Goal: Navigation & Orientation: Find specific page/section

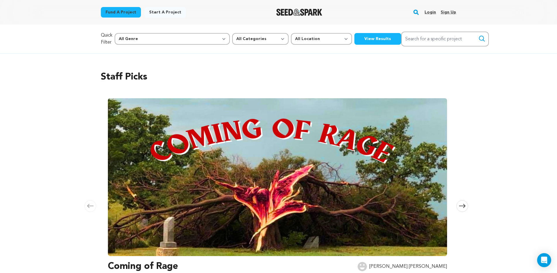
click at [430, 12] on link "Login" at bounding box center [429, 12] width 11 height 9
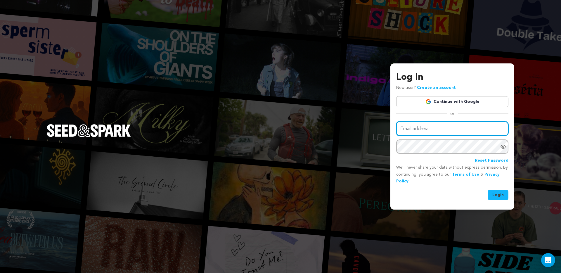
type input "brandon@brandonstcyrproductions.com"
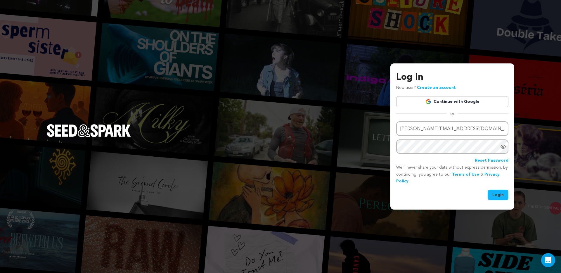
click at [495, 195] on button "Login" at bounding box center [498, 195] width 21 height 11
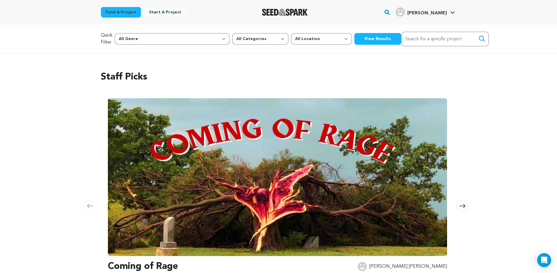
click at [443, 12] on span "[PERSON_NAME]" at bounding box center [426, 13] width 39 height 5
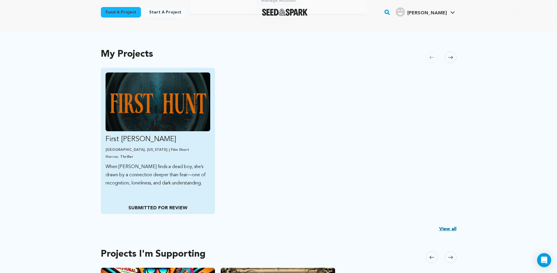
scroll to position [104, 0]
click at [164, 116] on img "Fund First Hunt" at bounding box center [157, 101] width 105 height 59
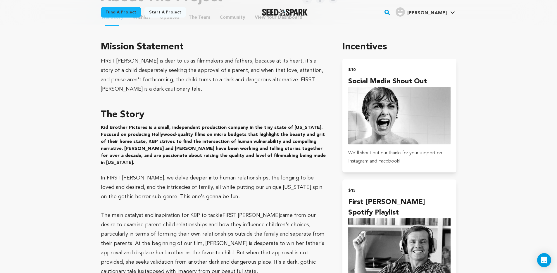
scroll to position [265, 0]
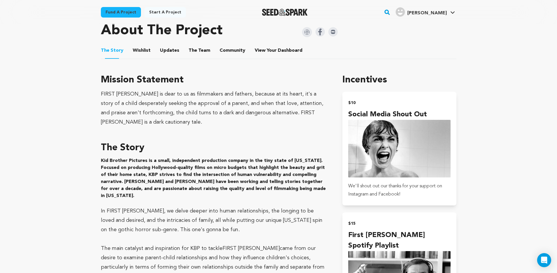
click at [139, 50] on button "Wishlist" at bounding box center [141, 52] width 14 height 14
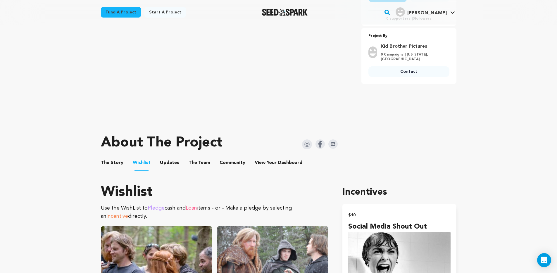
scroll to position [156, 0]
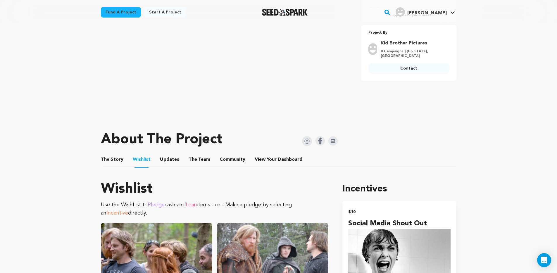
click at [109, 159] on button "The Story" at bounding box center [112, 161] width 14 height 14
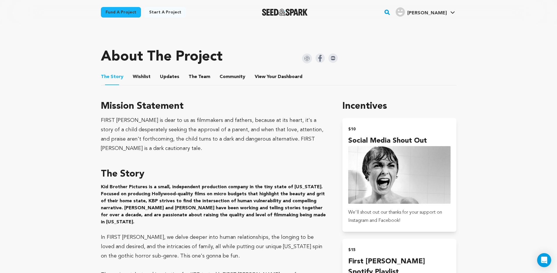
scroll to position [241, 0]
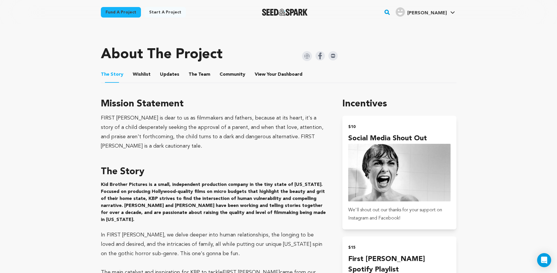
click at [193, 74] on button "The Team" at bounding box center [199, 76] width 14 height 14
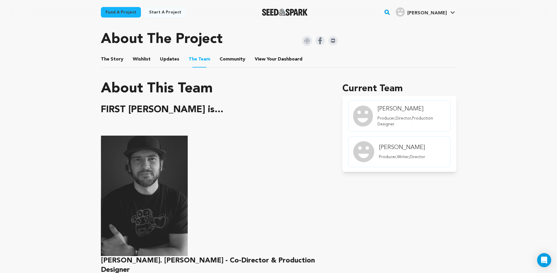
scroll to position [255, 0]
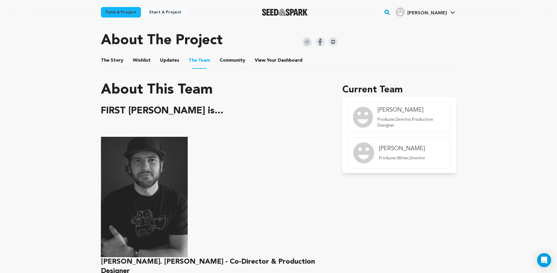
click at [117, 60] on button "The Story" at bounding box center [112, 62] width 14 height 14
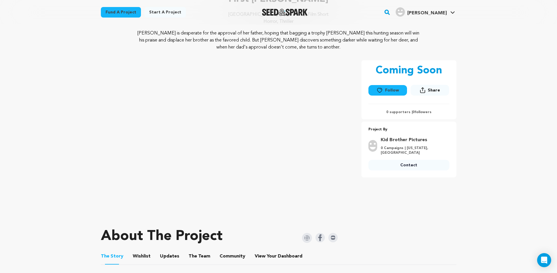
scroll to position [24, 0]
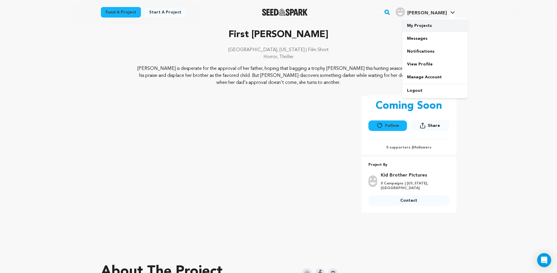
click at [418, 24] on link "My Projects" at bounding box center [434, 25] width 65 height 13
